Goal: Information Seeking & Learning: Compare options

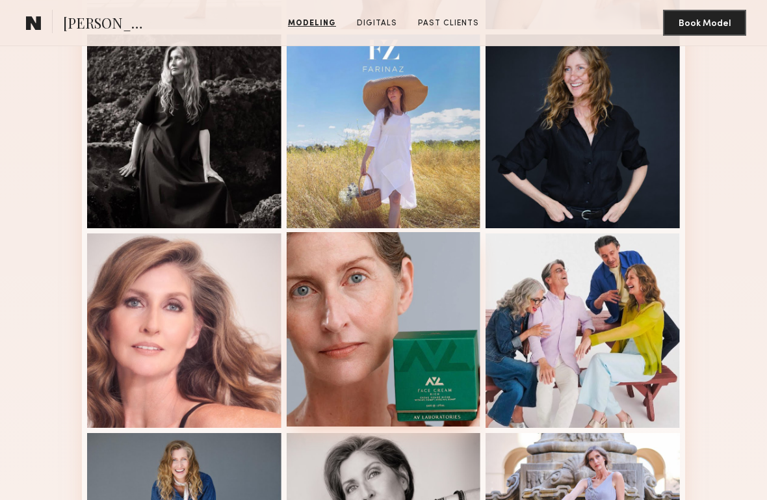
scroll to position [590, 0]
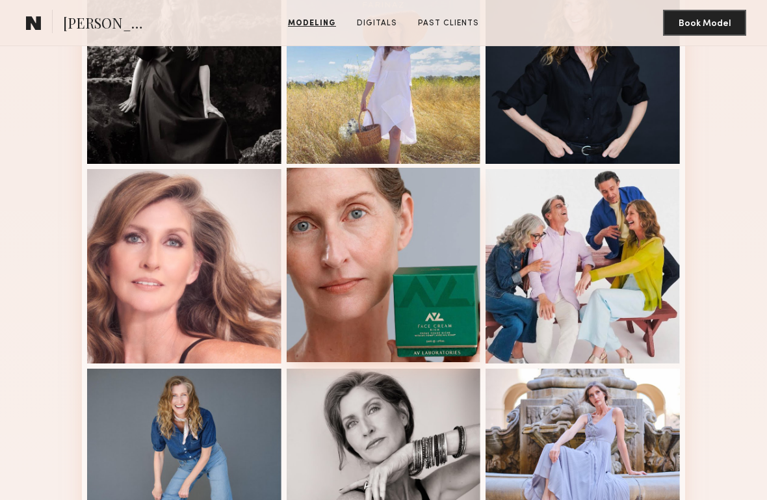
click at [342, 299] on div at bounding box center [384, 265] width 194 height 194
